Goal: Book appointment/travel/reservation

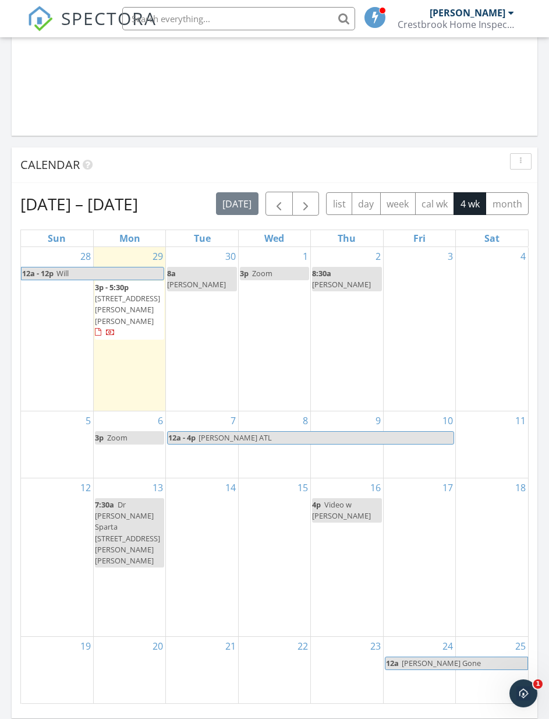
scroll to position [1088, 0]
click at [274, 318] on div "1 3p Zoom" at bounding box center [275, 329] width 72 height 164
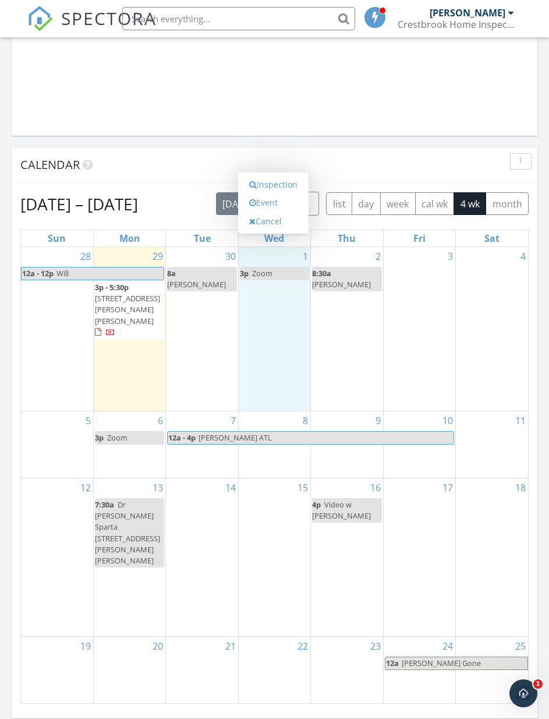
click at [272, 212] on link "Event" at bounding box center [274, 202] width 60 height 19
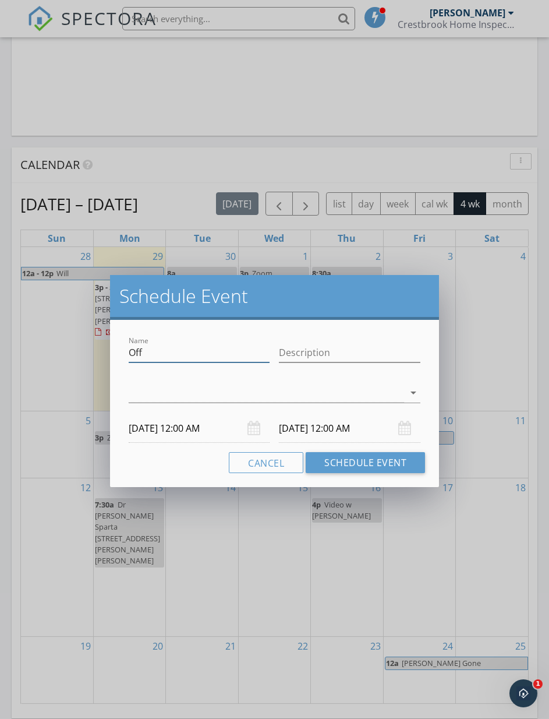
click at [180, 350] on input "Off" at bounding box center [200, 352] width 142 height 19
type input "O"
type input "[PERSON_NAME] hold"
click at [387, 386] on div at bounding box center [267, 392] width 276 height 19
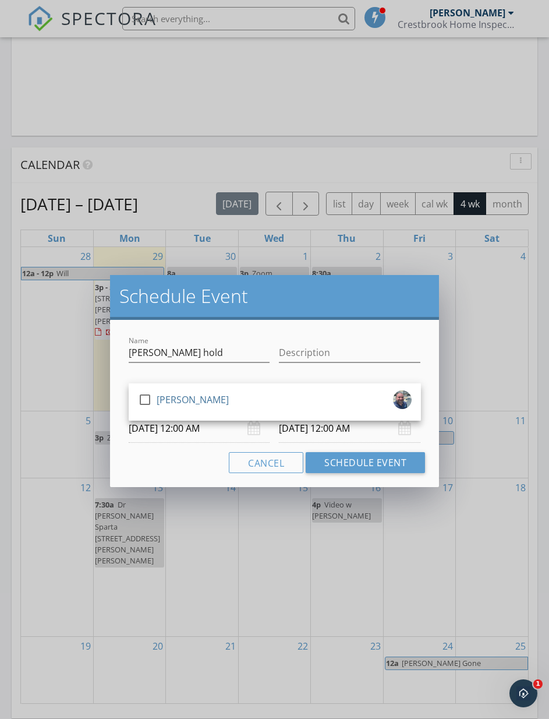
click at [138, 393] on div at bounding box center [145, 400] width 20 height 20
click at [193, 432] on input "10/01/2025 12:00 AM" at bounding box center [200, 428] width 142 height 29
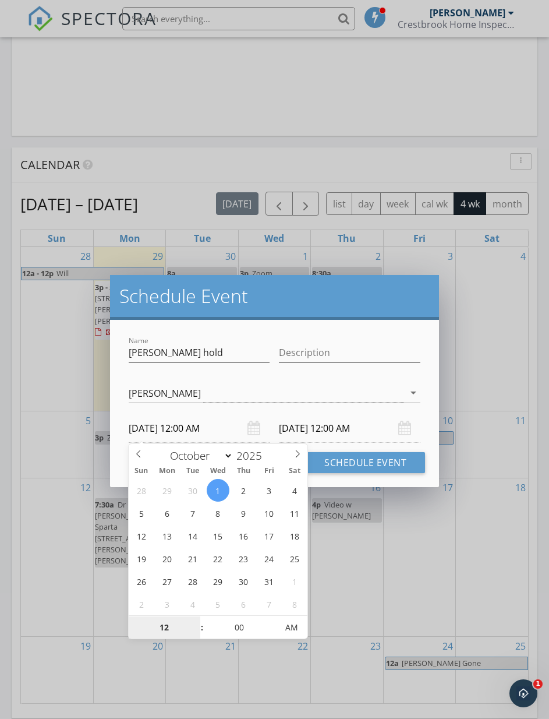
click at [160, 628] on input "12" at bounding box center [165, 627] width 72 height 23
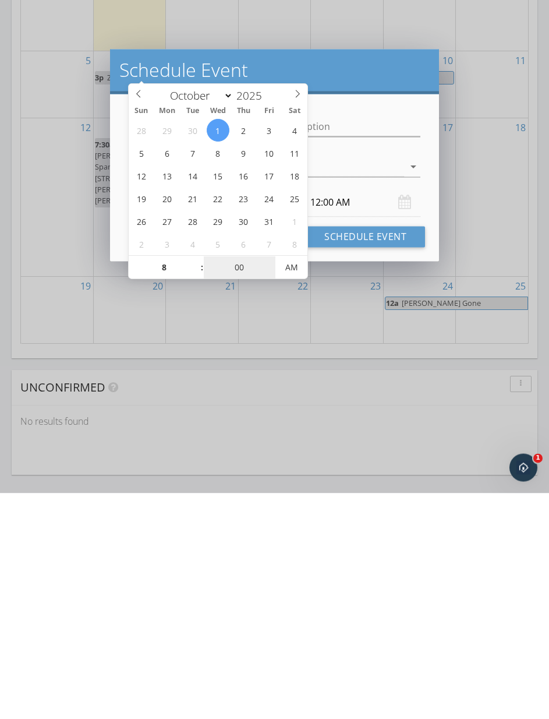
click at [231, 482] on input "00" at bounding box center [240, 493] width 72 height 23
type input "08"
type input "10/01/2025 8:00 AM"
type input "10/02/2025 8:00 AM"
type input "30"
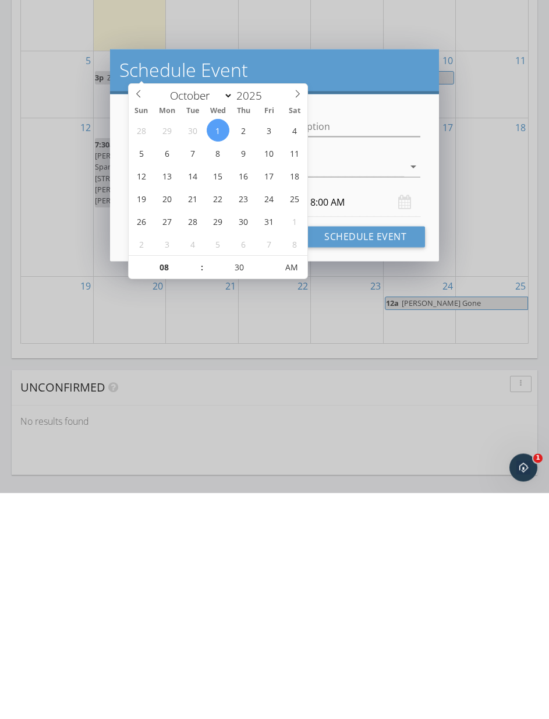
click at [346, 414] on input "10/02/2025 8:00 AM" at bounding box center [350, 428] width 142 height 29
type input "10/01/2025 8:30 AM"
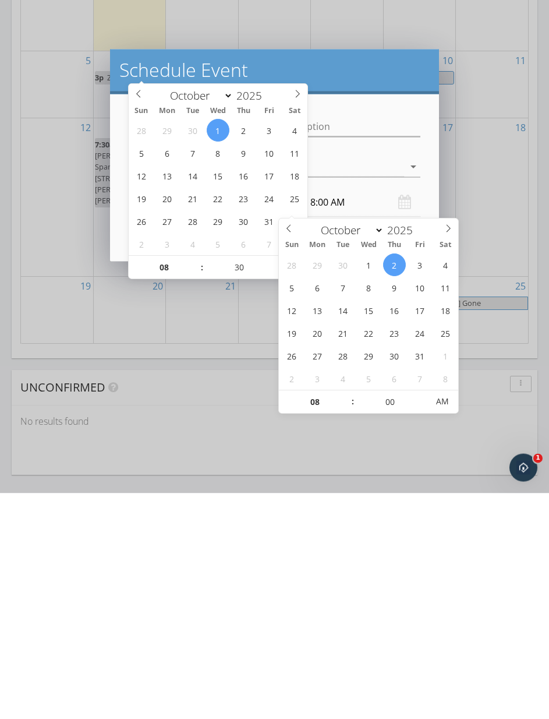
scroll to position [1448, 0]
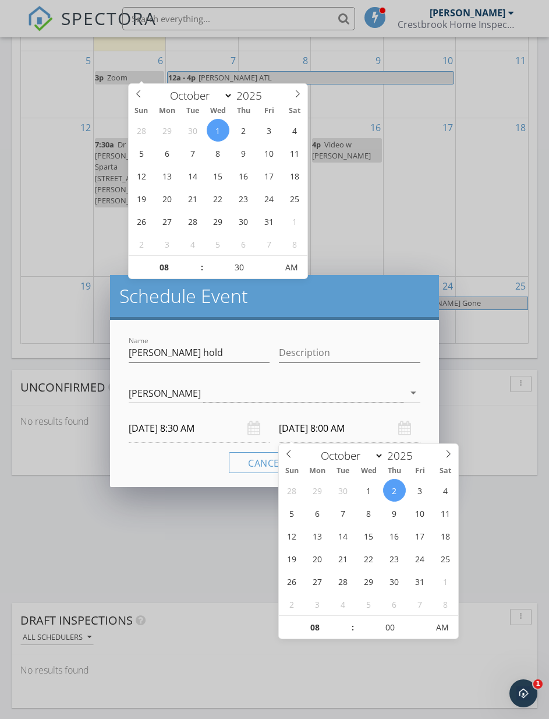
type input "30"
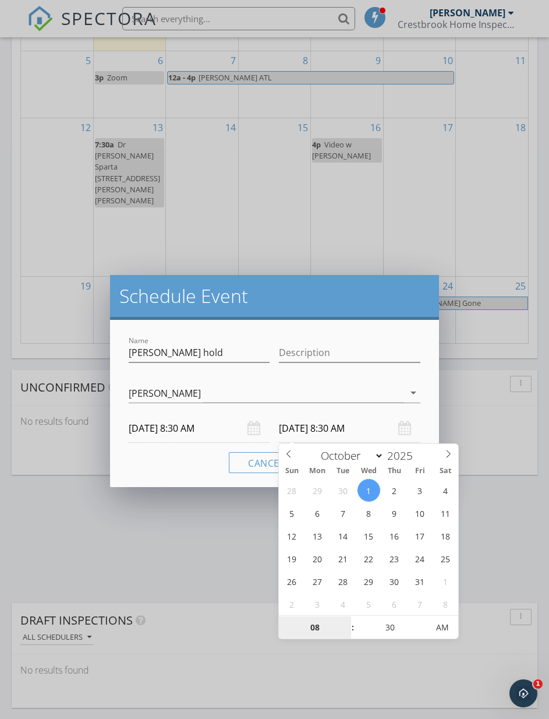
type input "10/01/2025 8:30 AM"
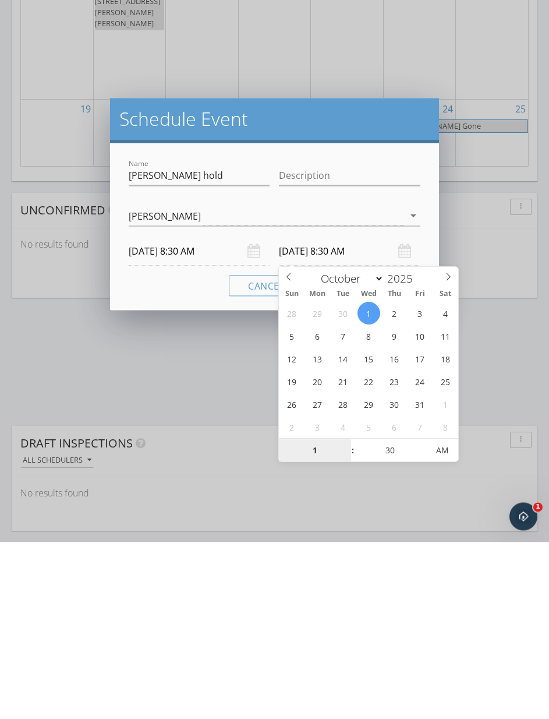
type input "11"
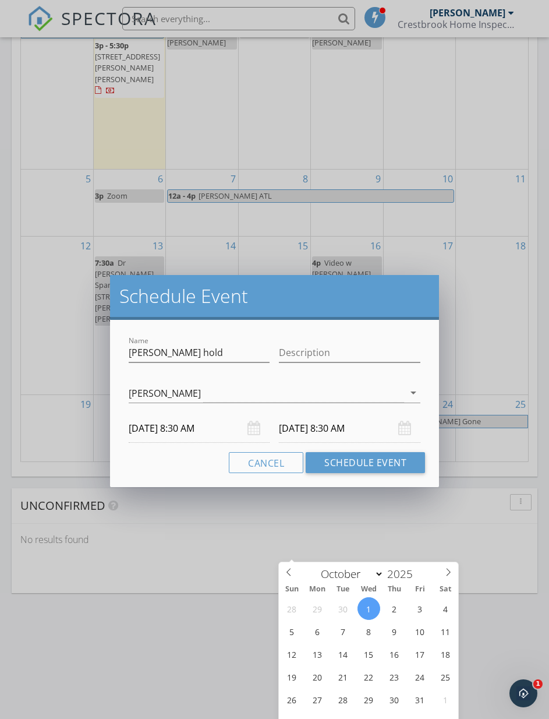
scroll to position [1328, 0]
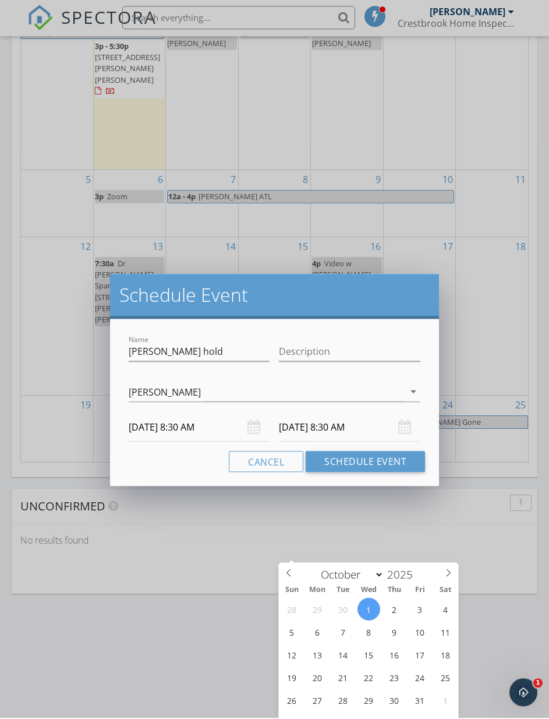
click at [361, 458] on button "Schedule Event" at bounding box center [365, 462] width 119 height 21
type input "10/01/2025 11:30 AM"
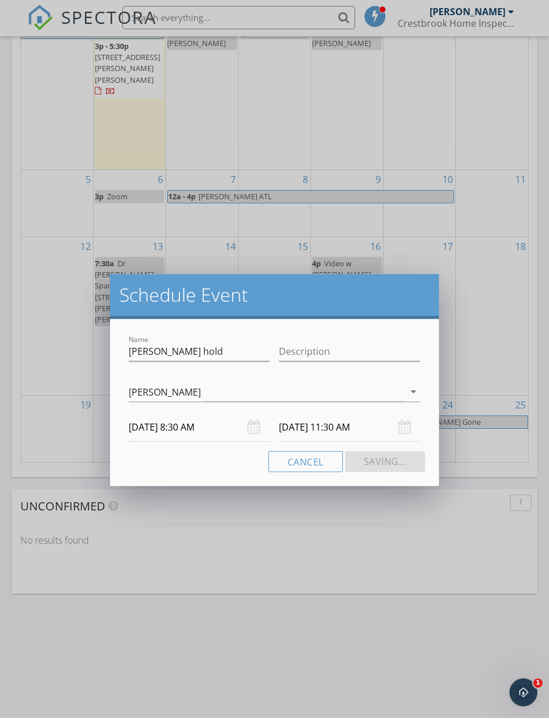
scroll to position [1330, 0]
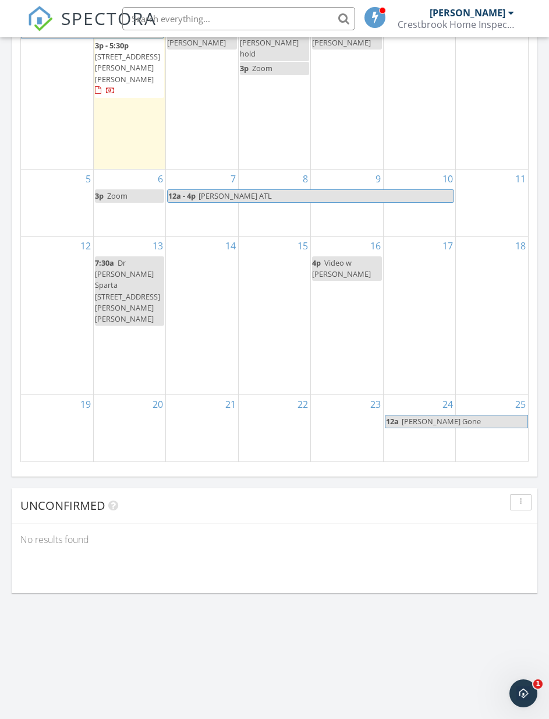
click at [349, 60] on div "2 8:30a Travis" at bounding box center [347, 87] width 72 height 164
click at [343, 68] on div "2 8:30a Travis" at bounding box center [347, 87] width 72 height 164
click at [347, 77] on div "2 8:30a Travis" at bounding box center [347, 87] width 72 height 164
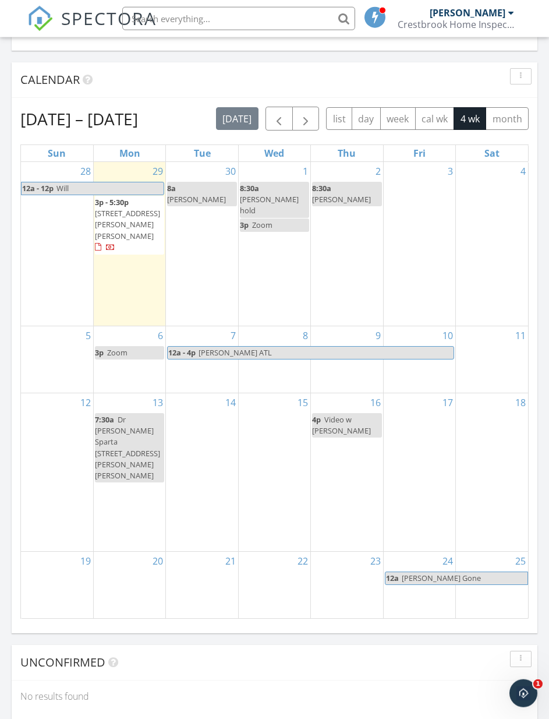
scroll to position [1153, 0]
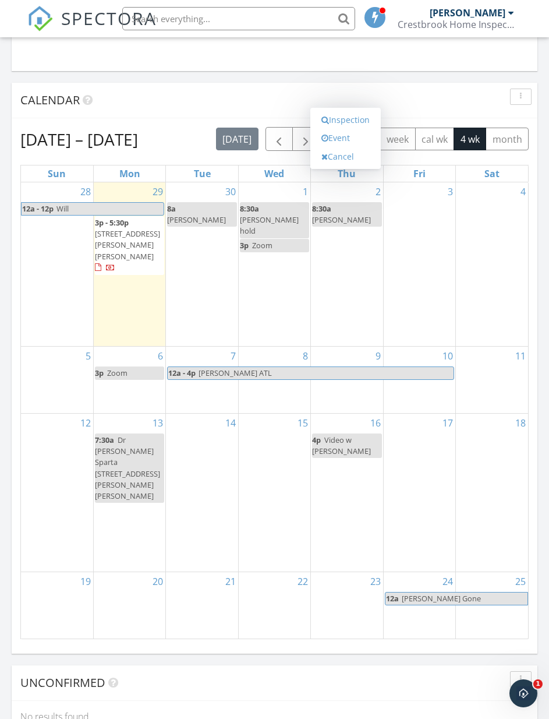
click at [346, 147] on link "Event" at bounding box center [346, 138] width 60 height 19
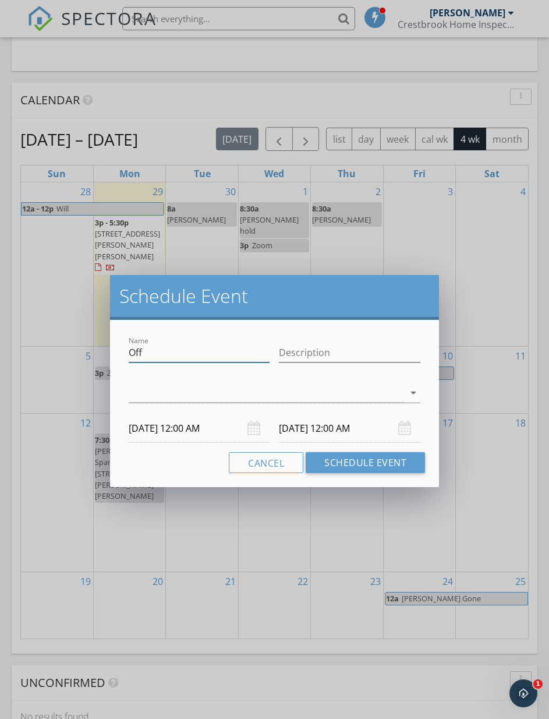
click at [179, 354] on input "Off" at bounding box center [200, 352] width 142 height 19
type input "O"
type input "Lynn Spring Hill hold"
click at [153, 387] on div at bounding box center [267, 392] width 276 height 19
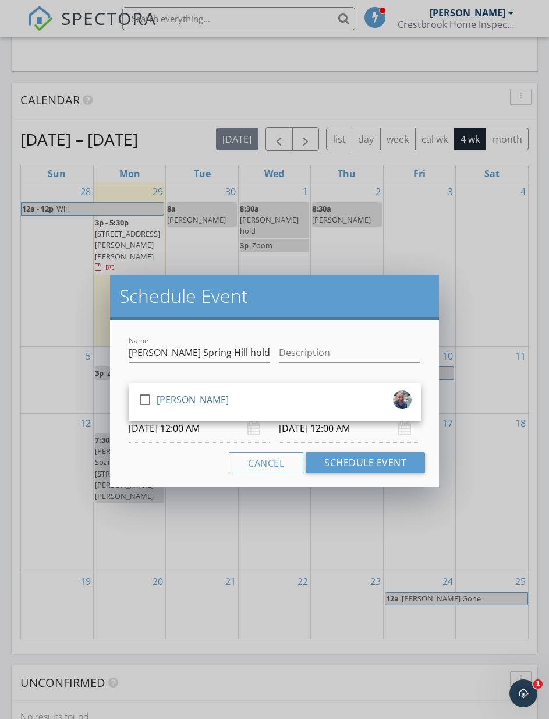
click at [150, 399] on div at bounding box center [145, 400] width 20 height 20
click at [184, 432] on input "10/02/2025 12:00 AM" at bounding box center [200, 428] width 142 height 29
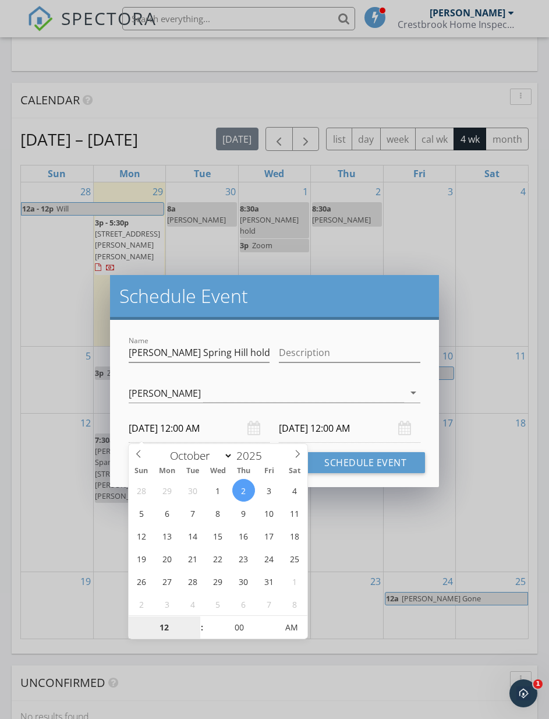
click at [168, 625] on input "12" at bounding box center [165, 627] width 72 height 23
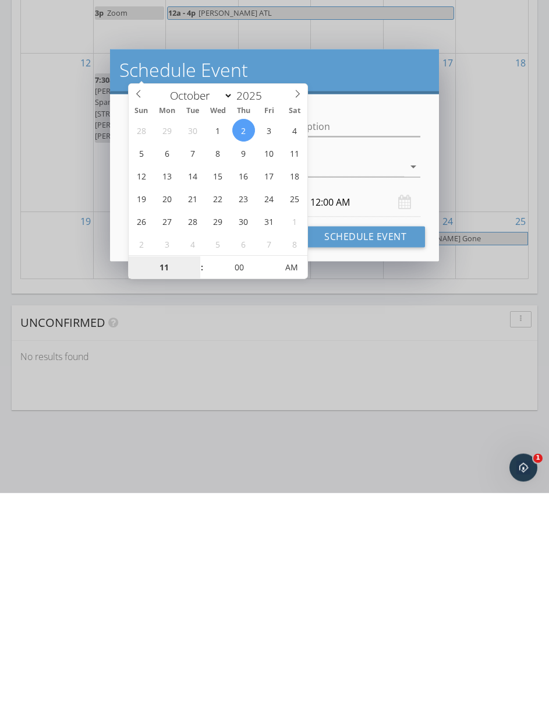
type input "11"
click at [245, 482] on input "00" at bounding box center [240, 493] width 72 height 23
type input "10/02/2025 11:00 AM"
type input "10/03/2025 11:00 AM"
type input "30"
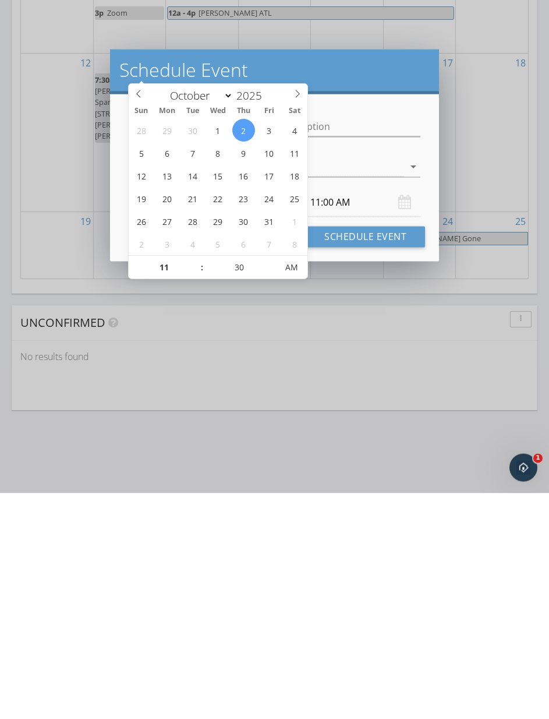
click at [345, 414] on input "10/03/2025 11:00 AM" at bounding box center [350, 428] width 142 height 29
type input "10/02/2025 11:30 AM"
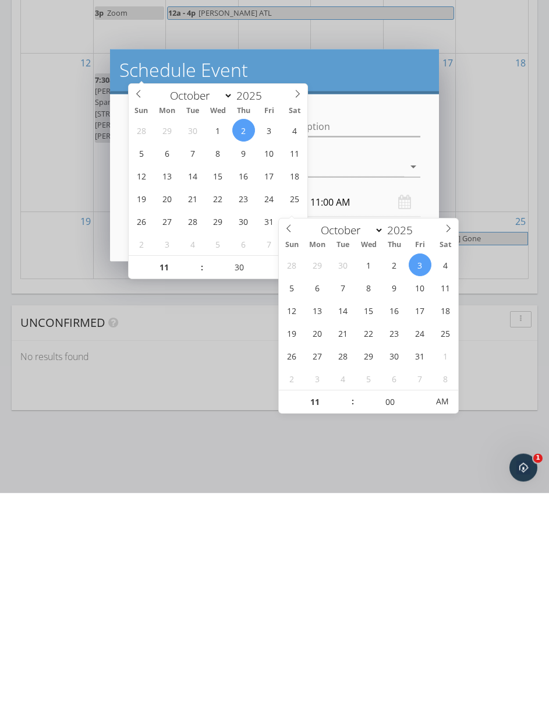
scroll to position [1513, 0]
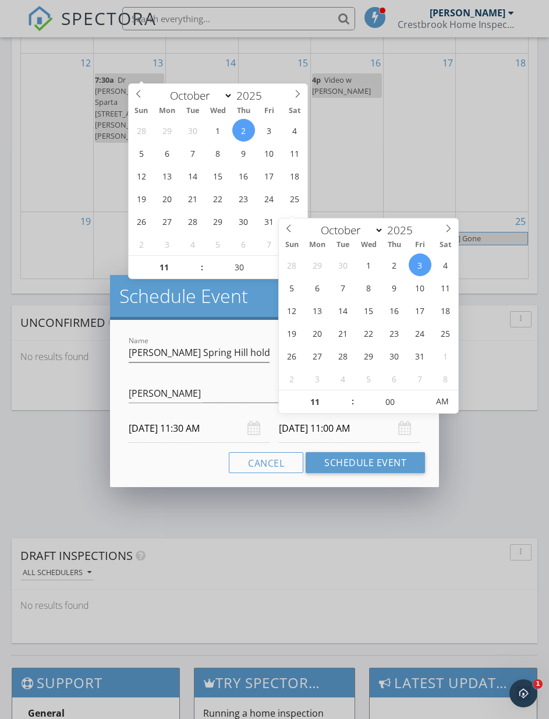
type input "30"
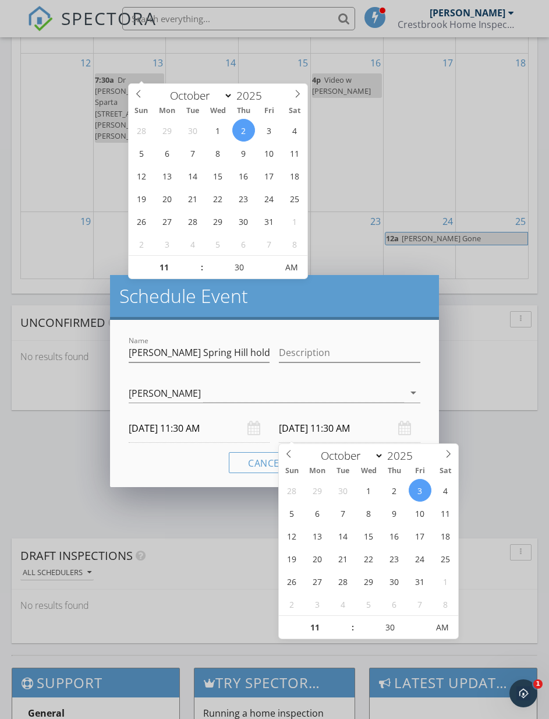
click at [319, 427] on input "10/03/2025 11:30 AM" at bounding box center [350, 428] width 142 height 29
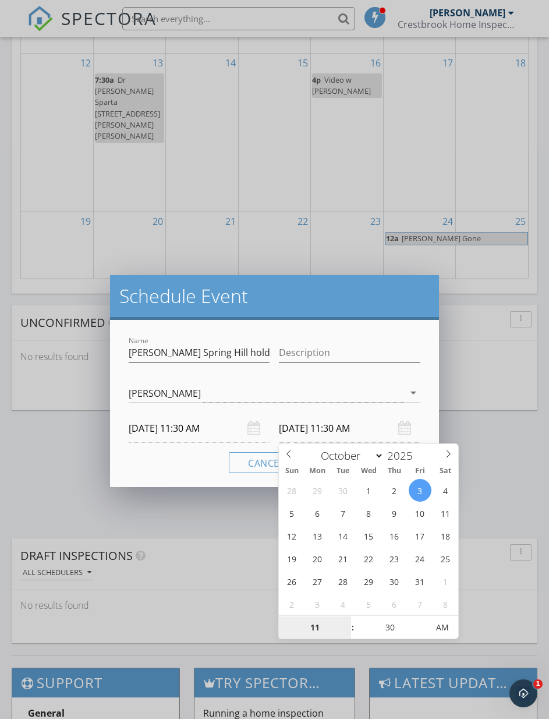
type input "10/02/2025 11:30 AM"
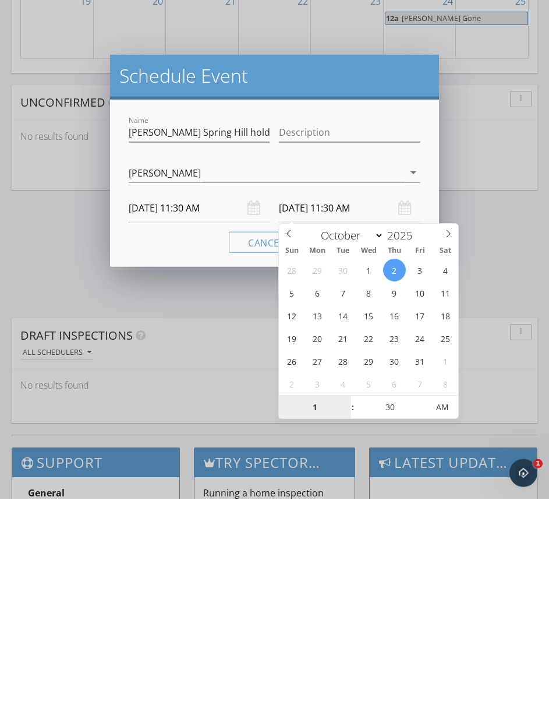
type input "01"
type input "10/02/2025 1:30 PM"
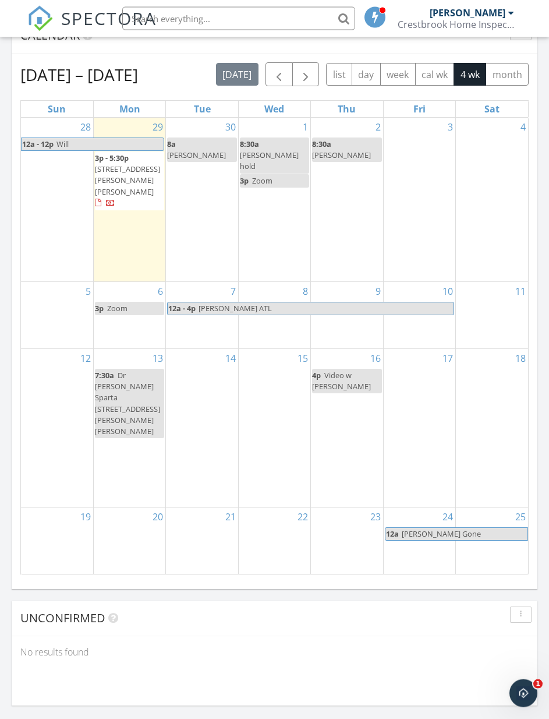
scroll to position [1218, 0]
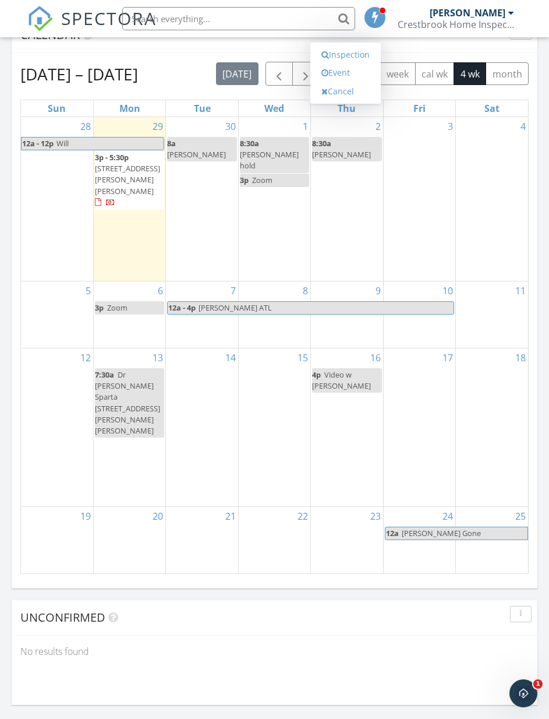
click at [342, 82] on link "Event" at bounding box center [346, 73] width 60 height 19
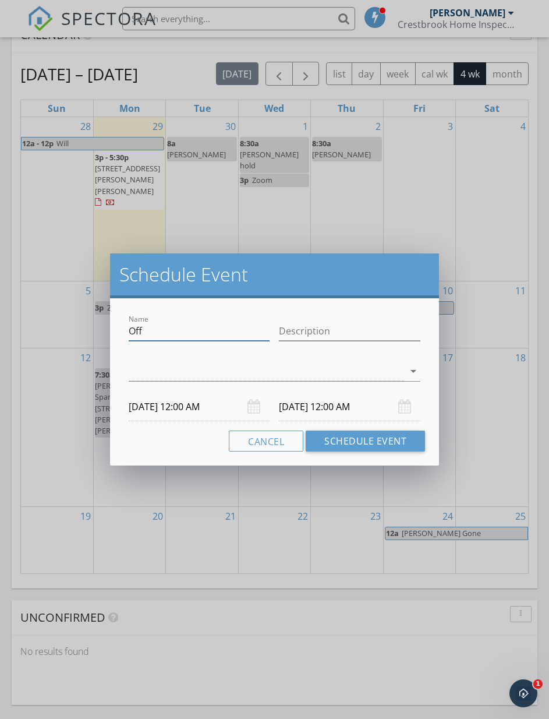
click at [202, 332] on input "Off" at bounding box center [200, 331] width 142 height 19
type input "O"
type input "Hold [PERSON_NAME] Spring Hill"
click at [406, 367] on div "arrow_drop_down" at bounding box center [412, 371] width 16 height 14
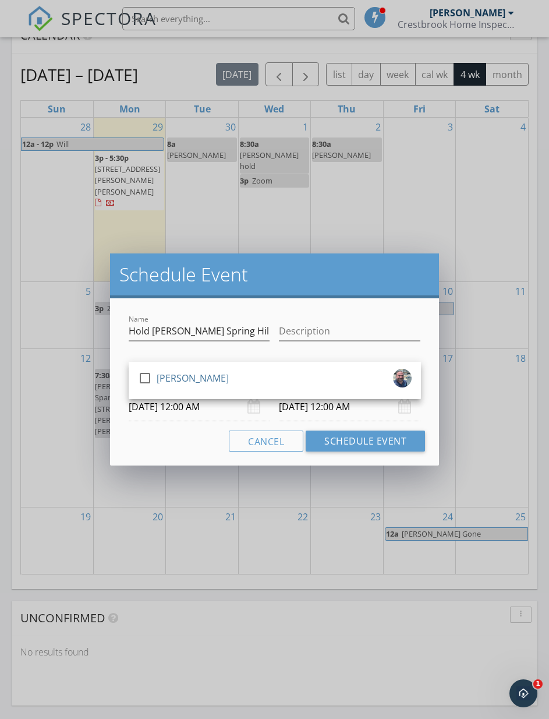
scroll to position [1218, 0]
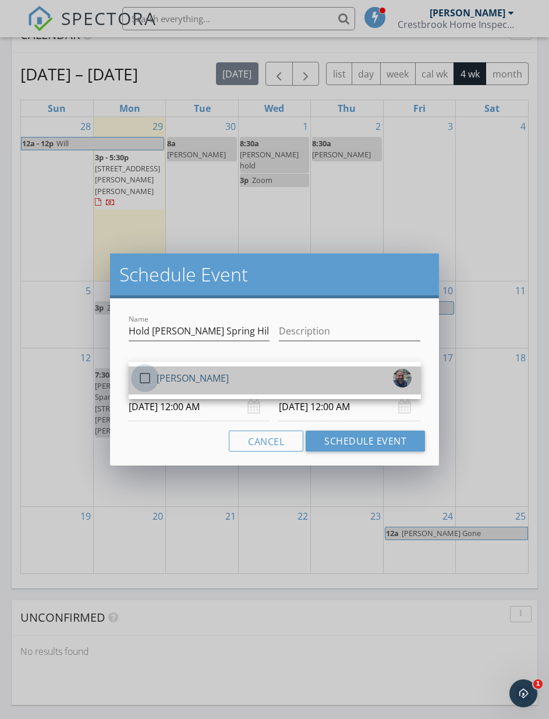
click at [149, 375] on div at bounding box center [145, 378] width 20 height 20
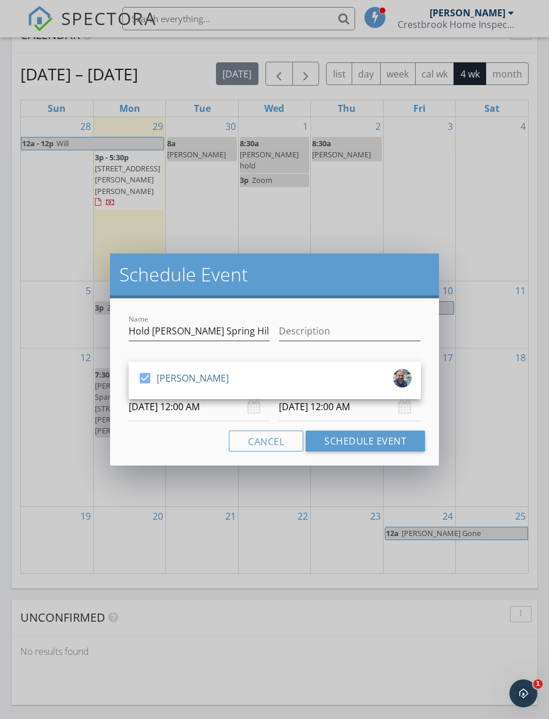
click at [177, 413] on body "SPECTORA Michael Sahjian Crestbrook Home Inspection, PLLC Role: Inspector Chang…" at bounding box center [274, 127] width 549 height 2691
click at [180, 411] on body "SPECTORA Michael Sahjian Crestbrook Home Inspection, PLLC Role: Inspector Chang…" at bounding box center [274, 127] width 549 height 2691
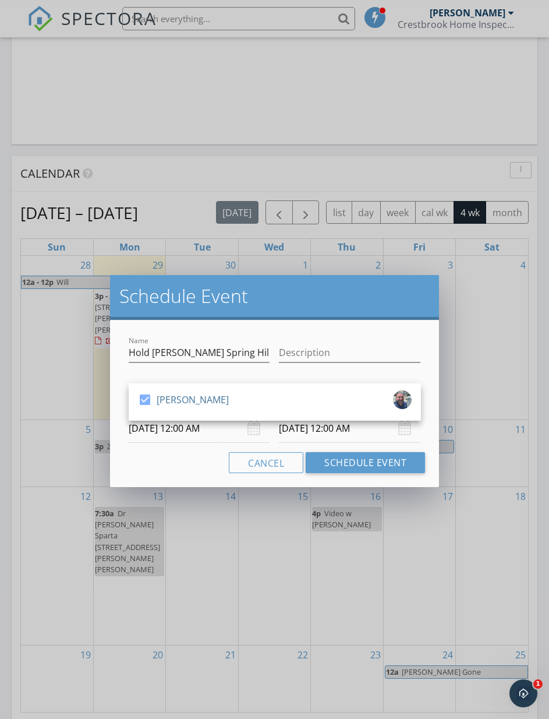
click at [175, 432] on input "10/02/2025 12:00 AM" at bounding box center [200, 428] width 142 height 29
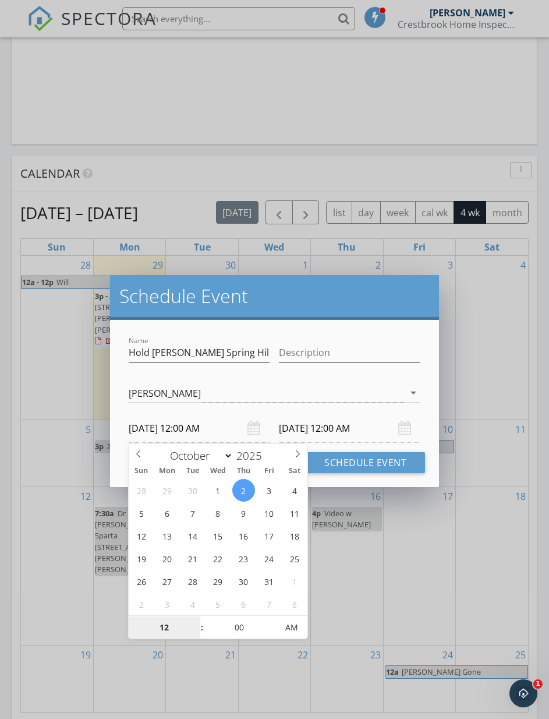
click at [167, 622] on input "12" at bounding box center [165, 627] width 72 height 23
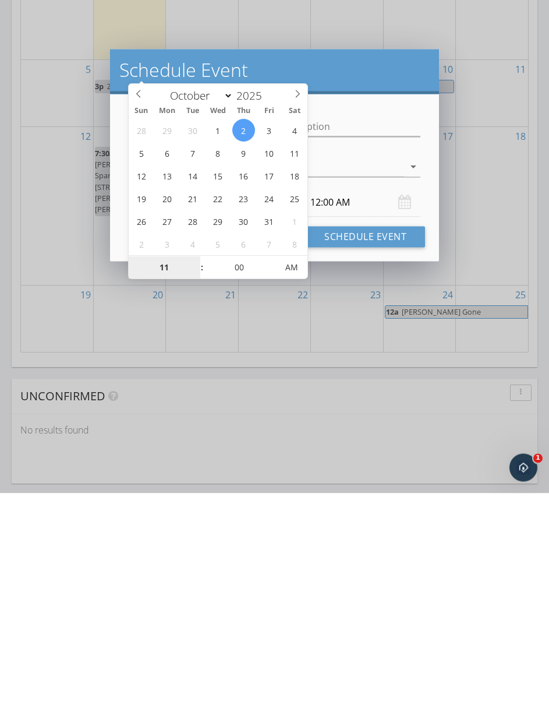
type input "11"
click at [241, 482] on input "00" at bounding box center [240, 493] width 72 height 23
type input "10/02/2025 11:00 AM"
type input "11"
type input "10/03/2025 11:00 AM"
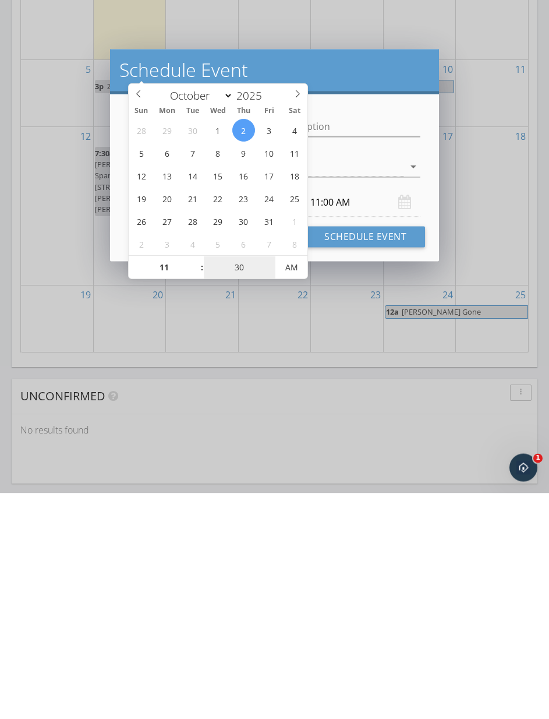
type input "30"
click at [346, 414] on input "10/03/2025 11:00 AM" at bounding box center [350, 428] width 142 height 29
type input "10/02/2025 11:30 AM"
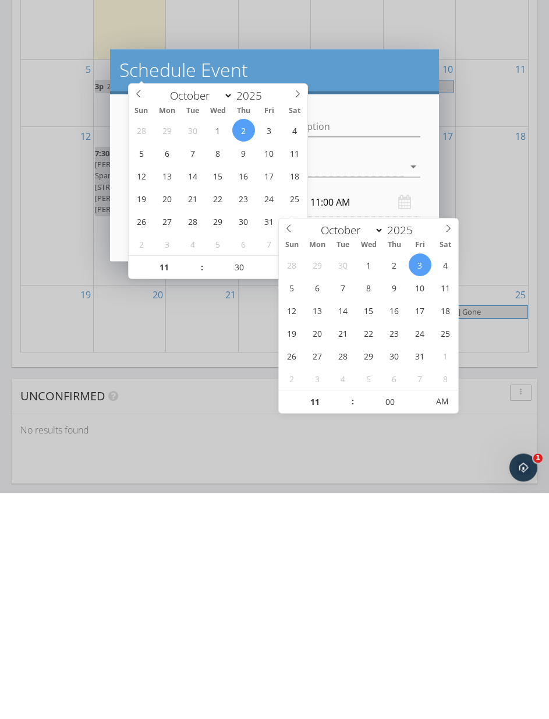
scroll to position [1439, 0]
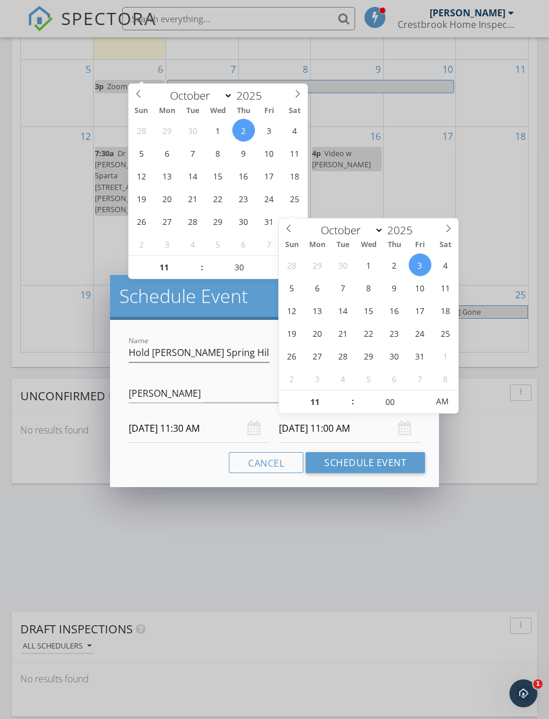
type input "30"
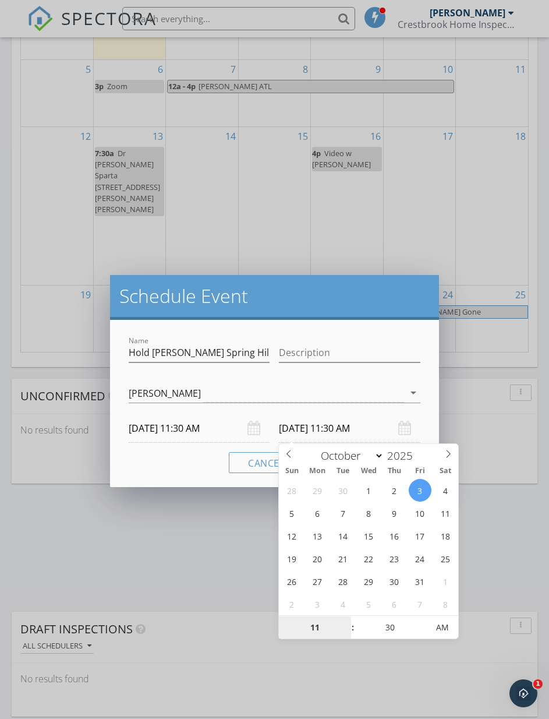
type input "10/02/2025 11:30 AM"
click at [316, 425] on input "10/02/2025 11:30 AM" at bounding box center [350, 428] width 142 height 29
click at [325, 624] on input "11" at bounding box center [315, 627] width 72 height 23
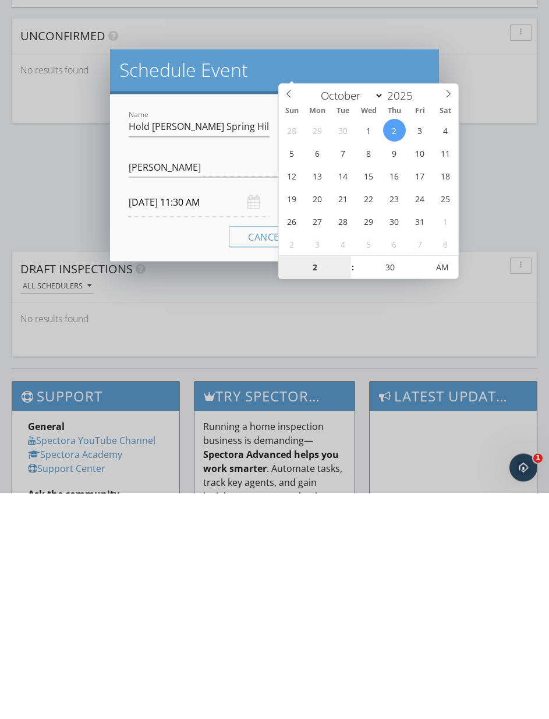
type input "02"
type input "10/02/2025 2:30 PM"
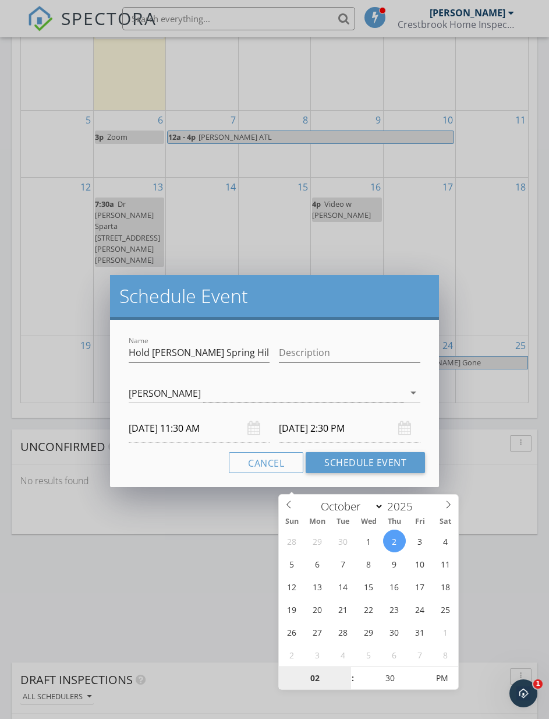
scroll to position [1377, 0]
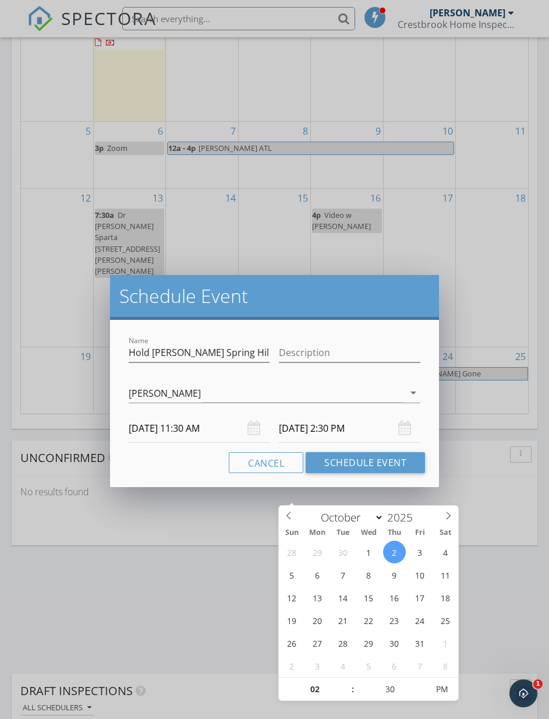
click at [362, 459] on button "Schedule Event" at bounding box center [365, 462] width 119 height 21
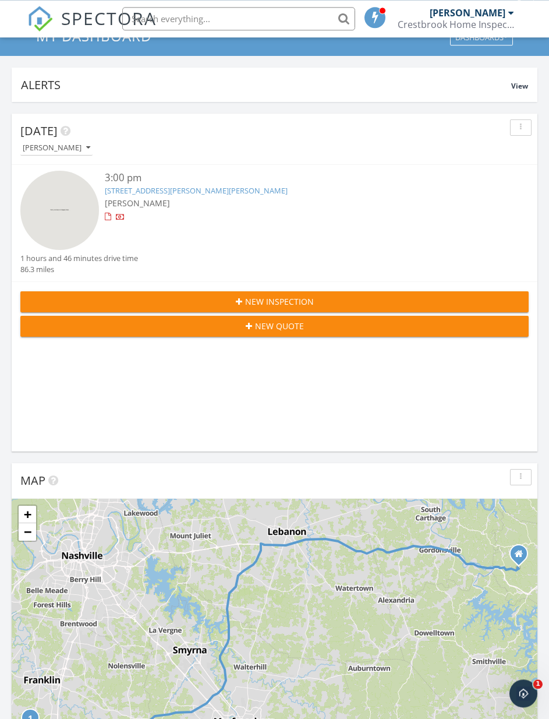
scroll to position [0, 0]
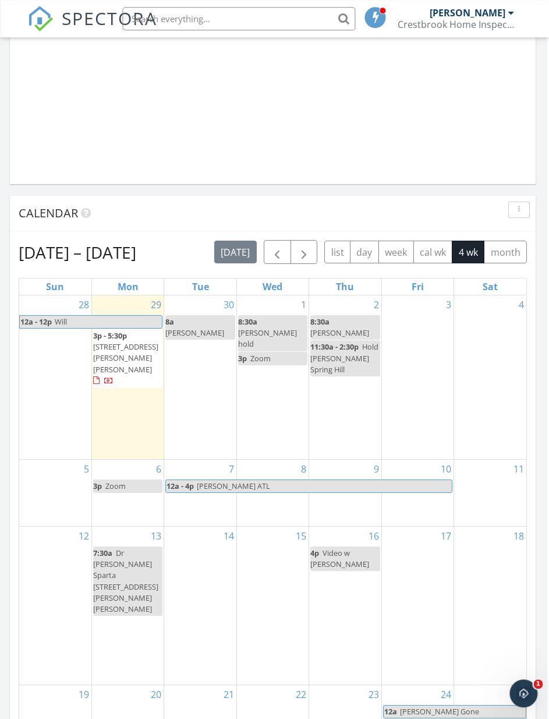
scroll to position [1040, 1]
